Goal: Task Accomplishment & Management: Manage account settings

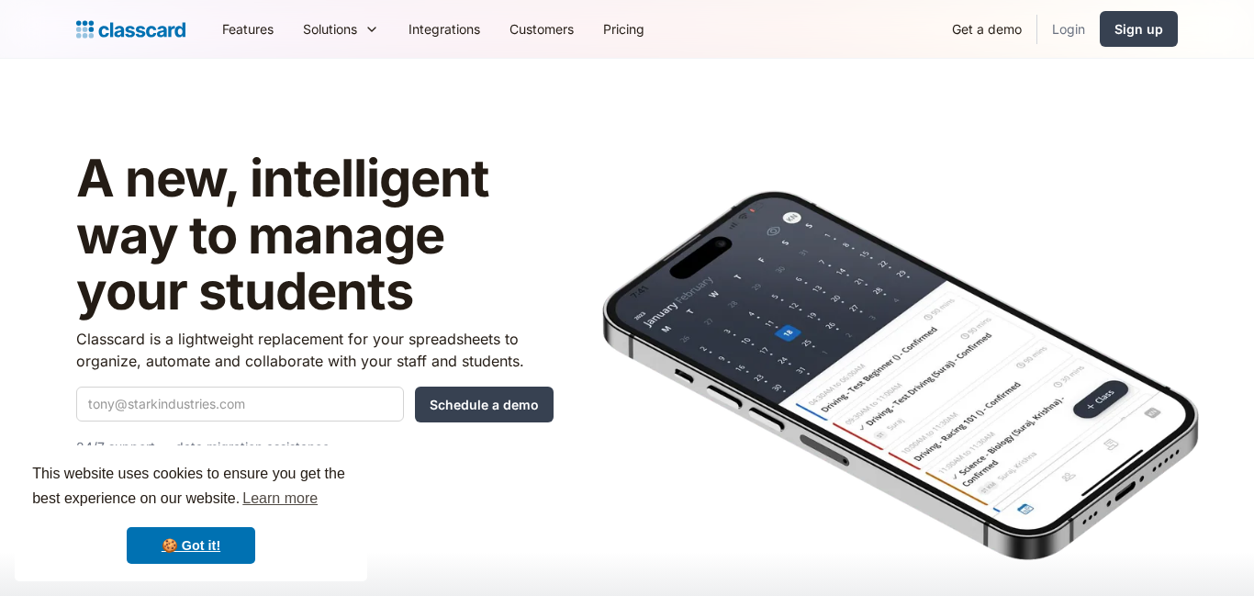
click at [1058, 34] on link "Login" at bounding box center [1069, 28] width 62 height 41
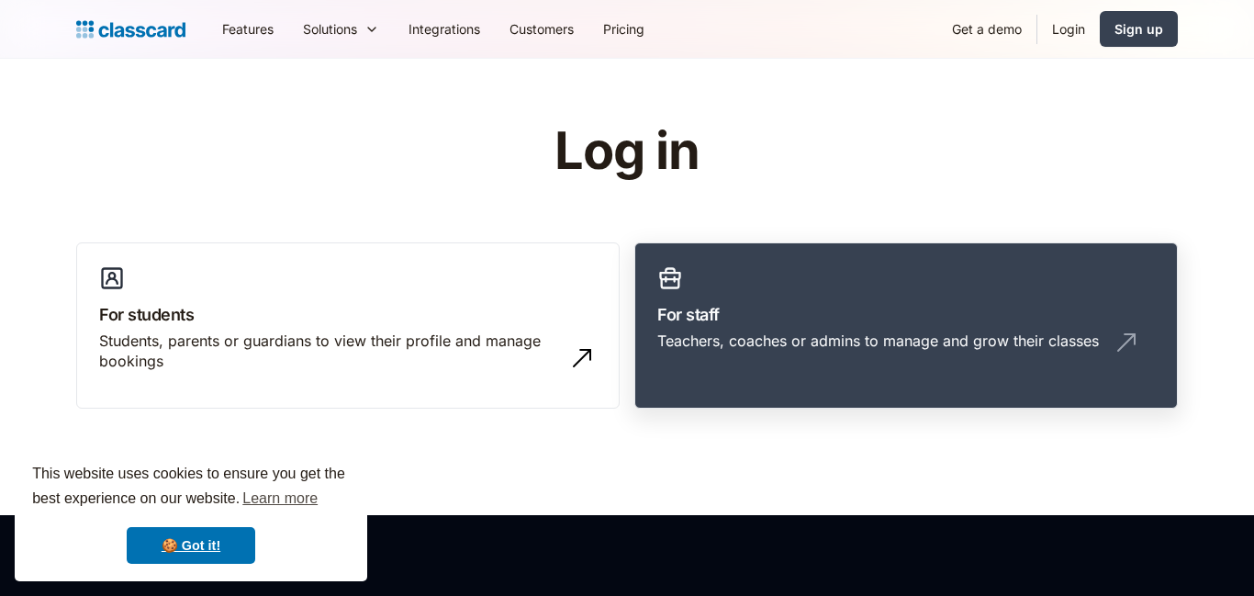
click at [785, 317] on h3 "For staff" at bounding box center [906, 314] width 498 height 25
